Goal: Task Accomplishment & Management: Check status

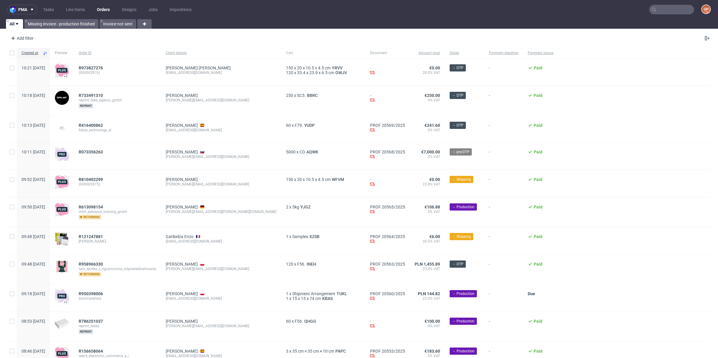
click at [654, 13] on input "text" at bounding box center [671, 10] width 45 height 10
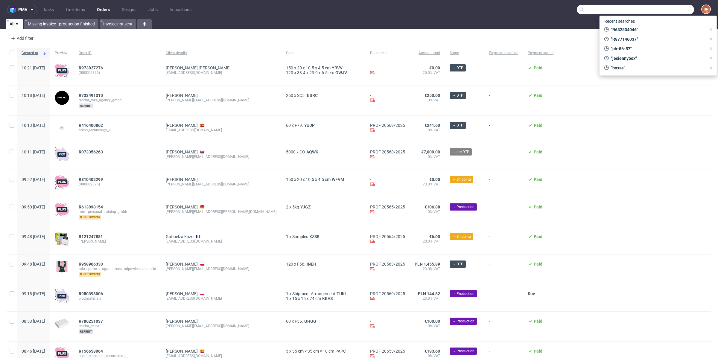
paste input "R132025752"
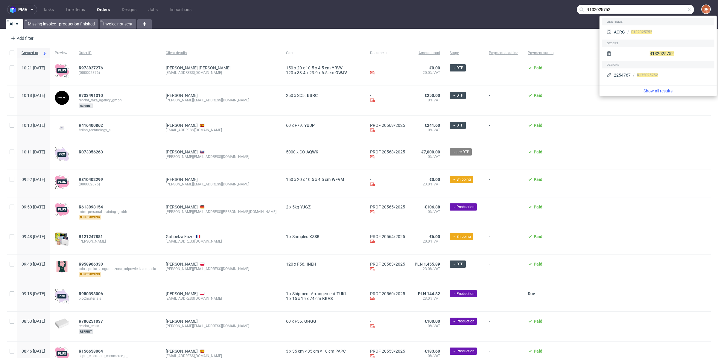
type input "R132025752"
click at [639, 47] on div "R132025752" at bounding box center [658, 54] width 112 height 14
click at [649, 53] on span "R132025752" at bounding box center [661, 53] width 24 height 5
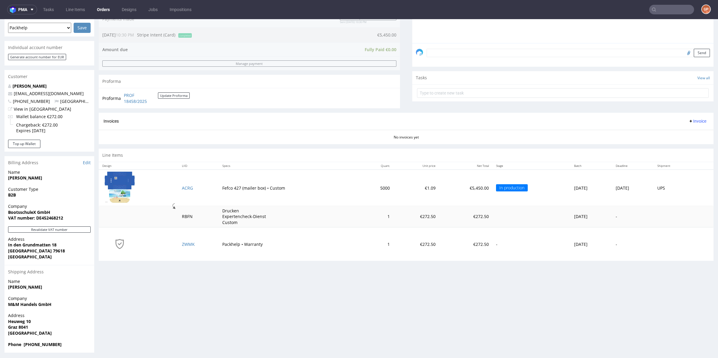
scroll to position [164, 0]
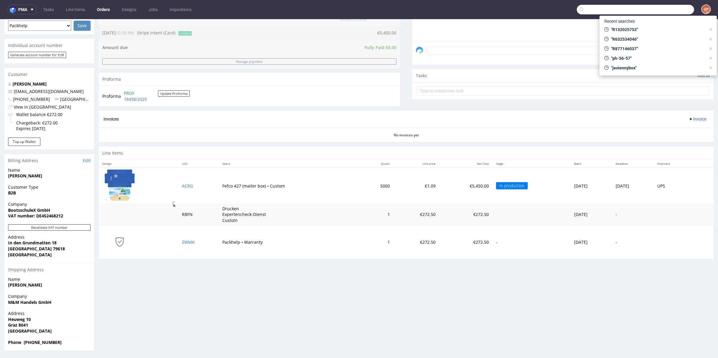
click at [662, 6] on input "text" at bounding box center [634, 10] width 117 height 10
paste input "R776182306"
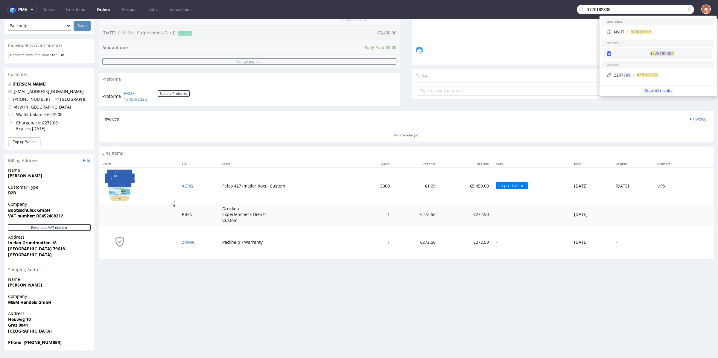
type input "R776182306"
click at [649, 53] on span "R776182306" at bounding box center [661, 53] width 24 height 5
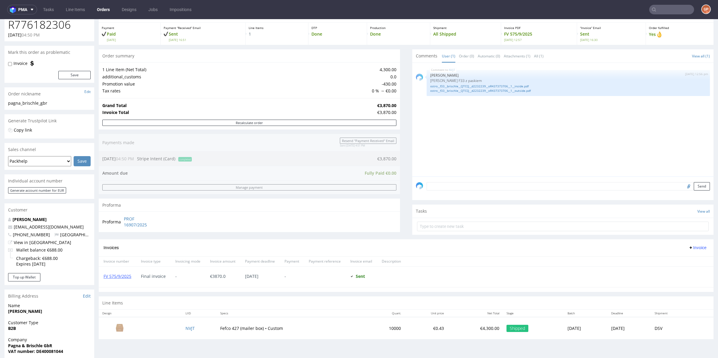
scroll to position [115, 0]
